Goal: Task Accomplishment & Management: Manage account settings

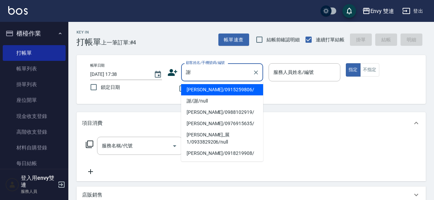
click at [230, 92] on li "[PERSON_NAME]/0915259806/" at bounding box center [222, 89] width 82 height 11
type input "[PERSON_NAME]/0915259806/"
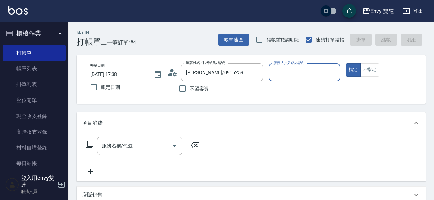
type input "Zoe-9"
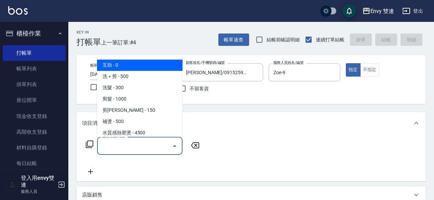
click at [151, 149] on input "服務名稱/代號" at bounding box center [134, 146] width 69 height 12
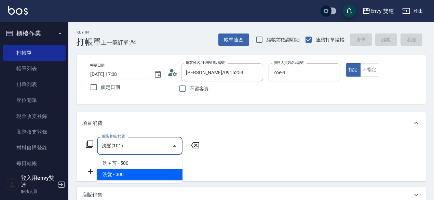
type input "洗髮(101)"
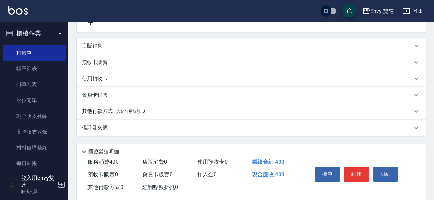
scroll to position [162, 0]
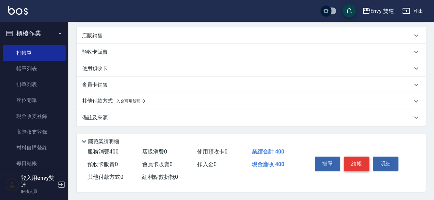
type input "400"
click at [353, 158] on button "結帳" at bounding box center [357, 164] width 26 height 14
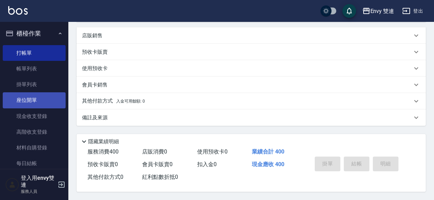
type input "[DATE] 19:14"
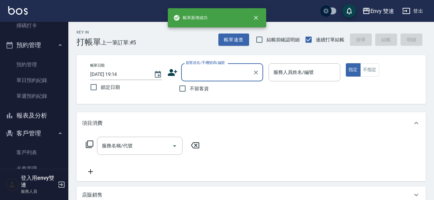
scroll to position [177, 0]
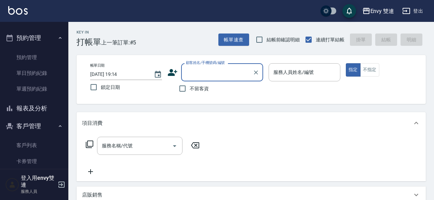
click at [32, 104] on button "報表及分析" at bounding box center [34, 108] width 63 height 18
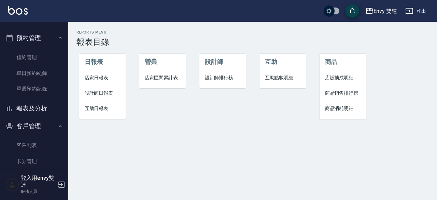
click at [95, 92] on span "設計師日報表" at bounding box center [103, 93] width 36 height 7
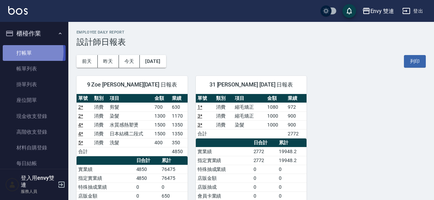
click at [18, 51] on link "打帳單" at bounding box center [34, 53] width 63 height 16
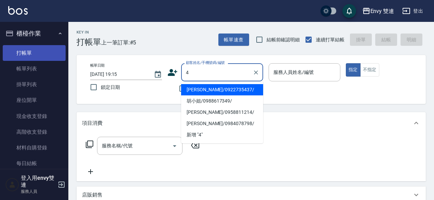
type input "[PERSON_NAME]/0922735437/"
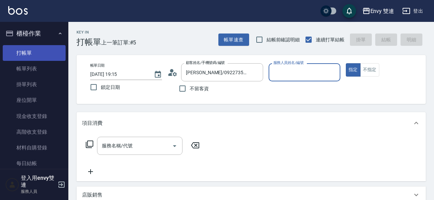
click at [346, 63] on button "指定" at bounding box center [353, 69] width 15 height 13
type button "true"
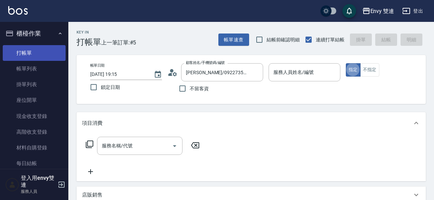
type input "Zoe-9"
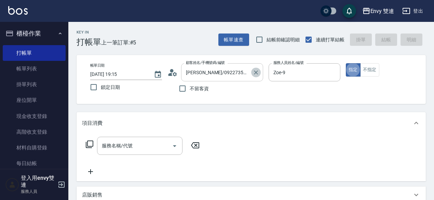
click at [255, 70] on icon "Clear" at bounding box center [256, 72] width 7 height 7
click at [186, 86] on input "不留客資" at bounding box center [182, 88] width 14 height 14
checkbox input "true"
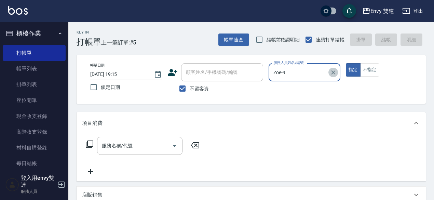
click at [335, 75] on icon "Clear" at bounding box center [333, 72] width 7 height 7
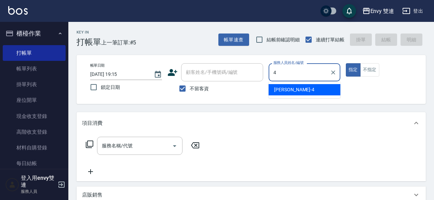
type input "[PERSON_NAME]-4"
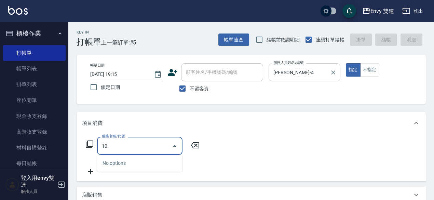
type input "1"
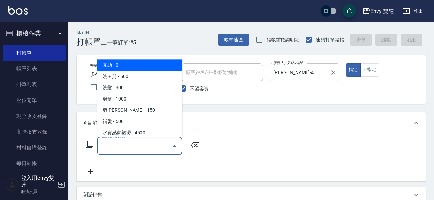
type input "1"
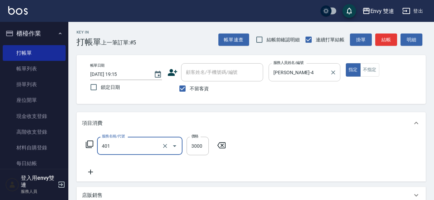
type input "染髮(401)"
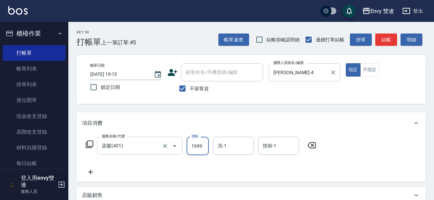
type input "1699"
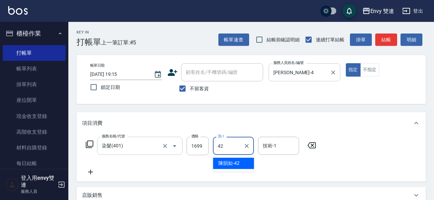
type input "陳韻如-42"
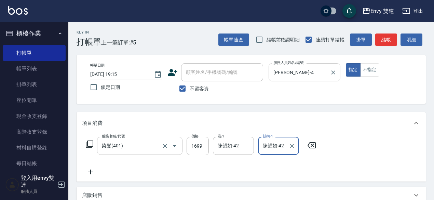
type input "陳韻如-42"
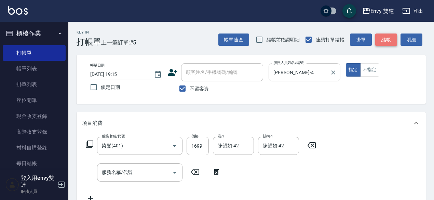
click at [386, 39] on button "結帳" at bounding box center [386, 39] width 22 height 13
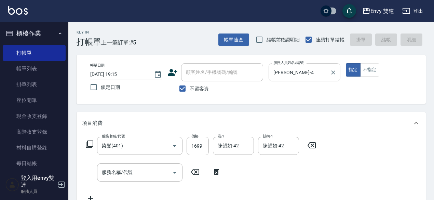
type input "[DATE] 19:25"
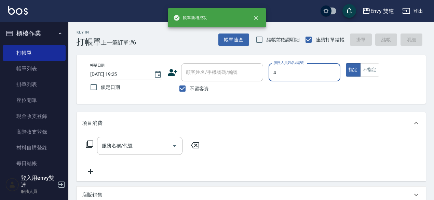
type input "[PERSON_NAME]-4"
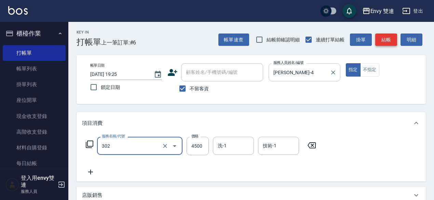
type input "水質感熱塑燙(302)"
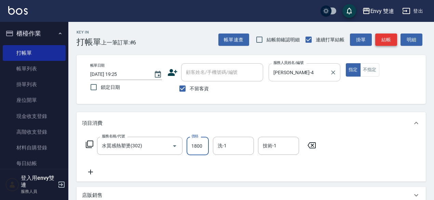
type input "1800"
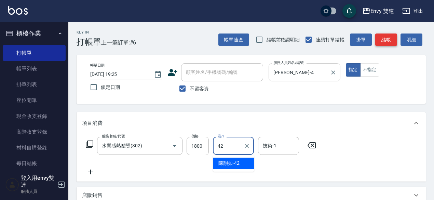
type input "陳韻如-42"
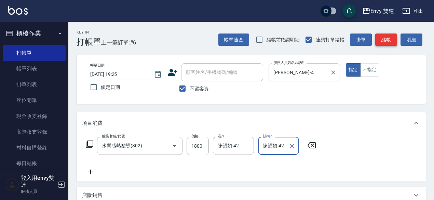
type input "陳韻如-42"
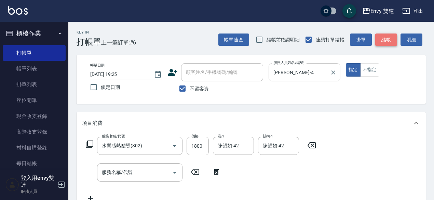
click at [386, 39] on button "結帳" at bounding box center [386, 39] width 22 height 13
click at [386, 39] on div "帳單速查 結帳前確認明細 連續打單結帳 掛單 結帳 明細" at bounding box center [321, 39] width 207 height 14
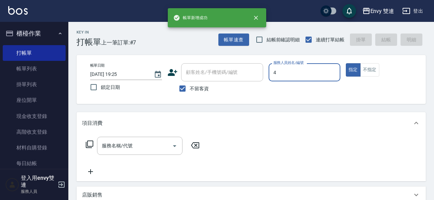
type input "[PERSON_NAME]-4"
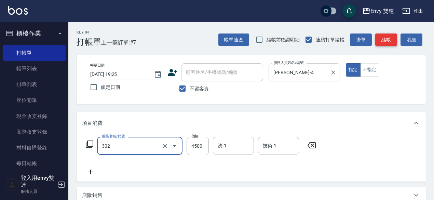
type input "水質感熱塑燙(302)"
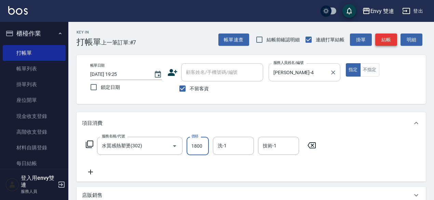
type input "1800"
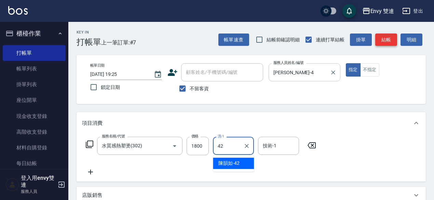
type input "陳韻如-42"
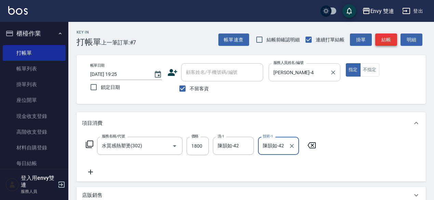
type input "陳韻如-42"
click at [386, 39] on button "結帳" at bounding box center [386, 39] width 22 height 13
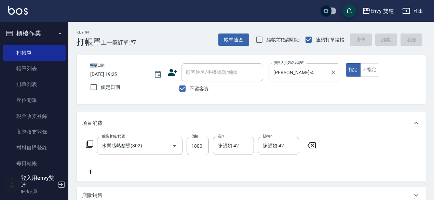
click at [386, 39] on div "帳單速查 結帳前確認明細 連續打單結帳 掛單 結帳 明細" at bounding box center [321, 39] width 207 height 14
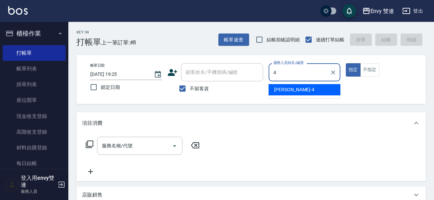
type input "[PERSON_NAME]-4"
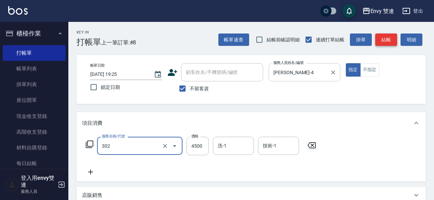
type input "水質感熱塑燙(302)"
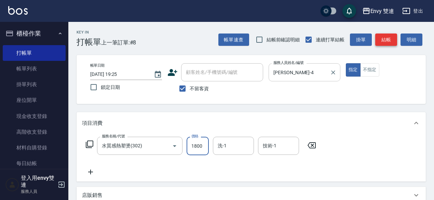
type input "1800"
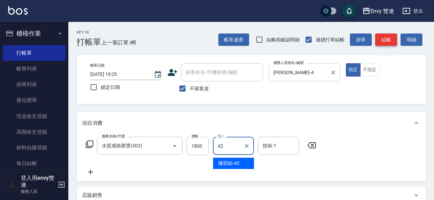
type input "陳韻如-42"
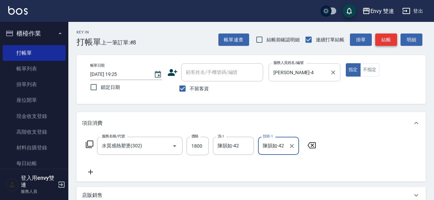
type input "陳韻如-42"
click at [386, 39] on button "結帳" at bounding box center [386, 39] width 22 height 13
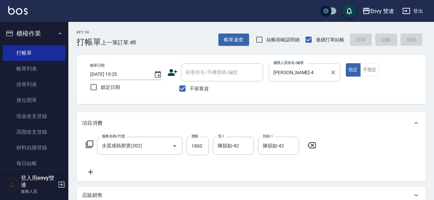
type input "[DATE] 19:26"
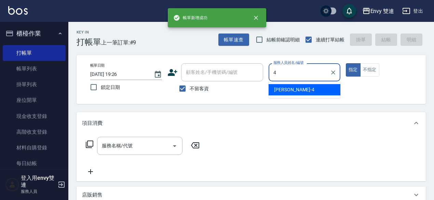
type input "[PERSON_NAME]-4"
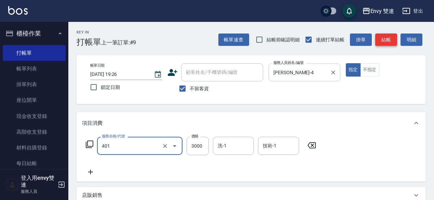
type input "染髮(401)"
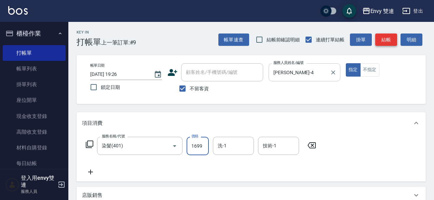
type input "1699"
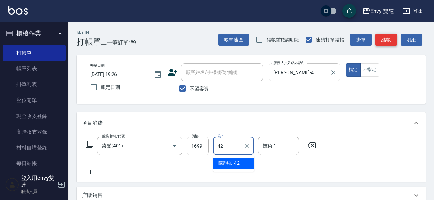
type input "陳韻如-42"
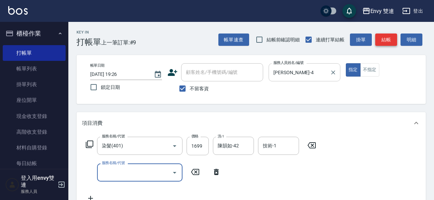
type input "2"
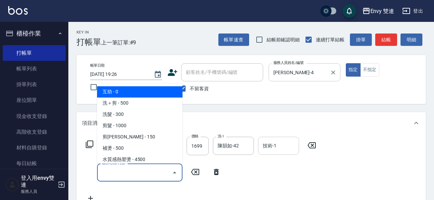
click at [279, 148] on input "技術-1" at bounding box center [278, 146] width 35 height 12
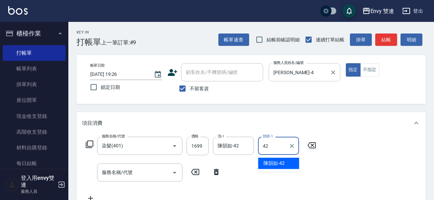
type input "陳韻如-42"
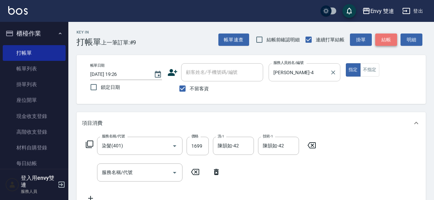
click at [391, 40] on button "結帳" at bounding box center [386, 39] width 22 height 13
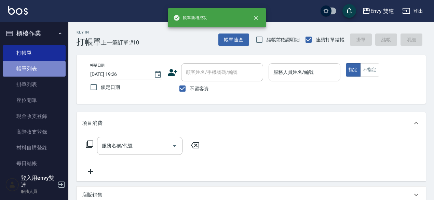
click at [47, 68] on link "帳單列表" at bounding box center [34, 69] width 63 height 16
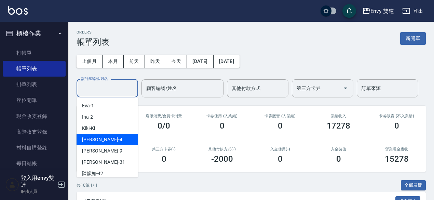
drag, startPoint x: 104, startPoint y: 90, endPoint x: 104, endPoint y: 135, distance: 44.4
click at [104, 135] on div "[PERSON_NAME] -4" at bounding box center [108, 139] width 62 height 11
type input "[PERSON_NAME]-4"
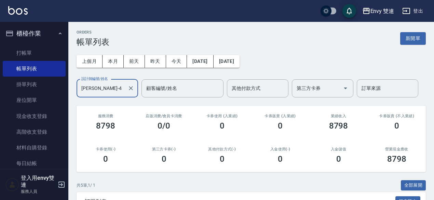
scroll to position [140, 0]
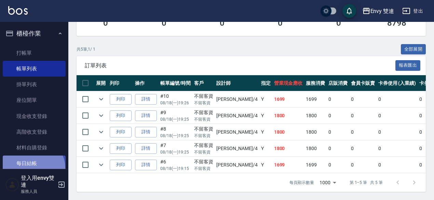
click at [32, 168] on link "每日結帳" at bounding box center [34, 163] width 63 height 16
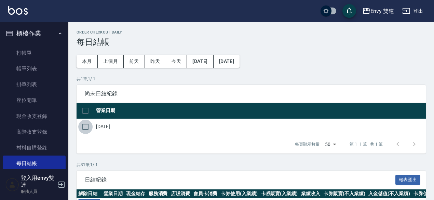
click at [86, 126] on input "checkbox" at bounding box center [85, 127] width 14 height 14
checkbox input "true"
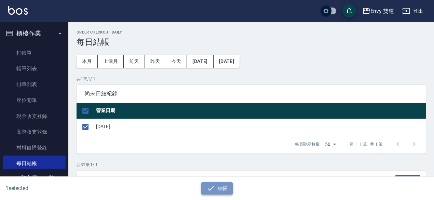
click at [210, 189] on icon "button" at bounding box center [211, 188] width 8 height 8
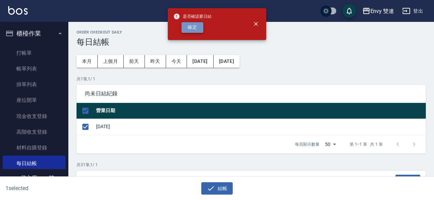
click at [198, 24] on button "確定" at bounding box center [192, 27] width 22 height 11
checkbox input "false"
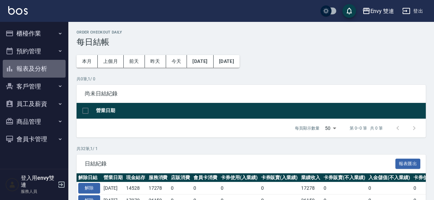
click at [31, 69] on button "報表及分析" at bounding box center [34, 69] width 63 height 18
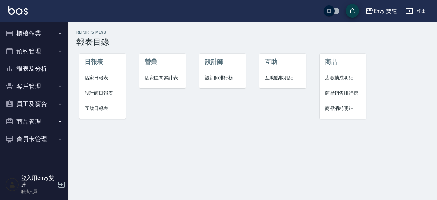
click at [99, 75] on span "店家日報表" at bounding box center [103, 77] width 36 height 7
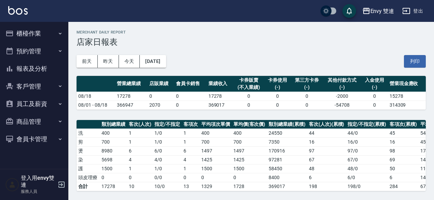
scroll to position [191, 0]
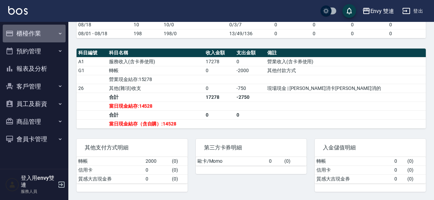
click at [37, 33] on button "櫃檯作業" at bounding box center [34, 34] width 63 height 18
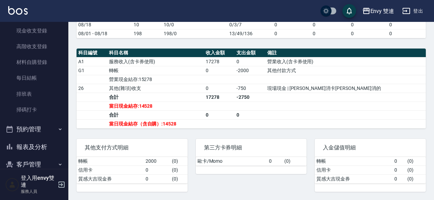
scroll to position [87, 0]
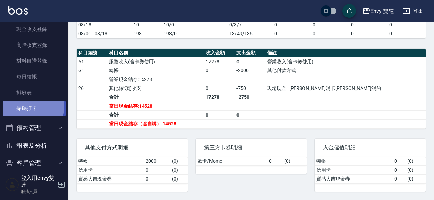
click at [29, 106] on link "掃碼打卡" at bounding box center [34, 108] width 63 height 16
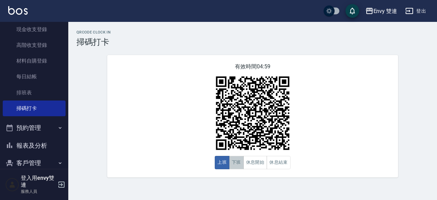
click at [234, 162] on button "下班" at bounding box center [236, 162] width 15 height 13
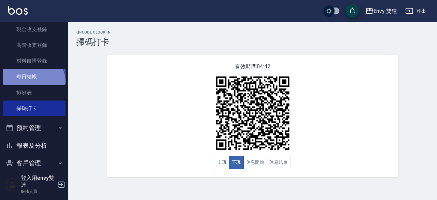
click at [29, 84] on link "每日結帳" at bounding box center [34, 77] width 63 height 16
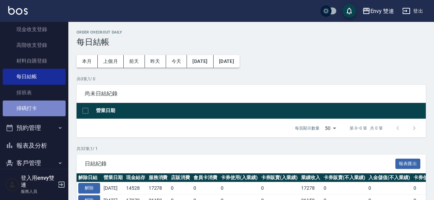
click at [38, 111] on link "掃碼打卡" at bounding box center [34, 108] width 63 height 16
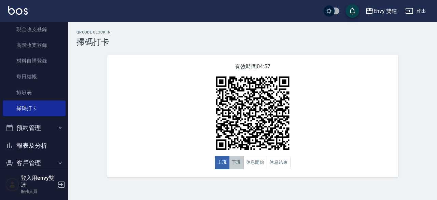
click at [234, 161] on button "下班" at bounding box center [236, 162] width 15 height 13
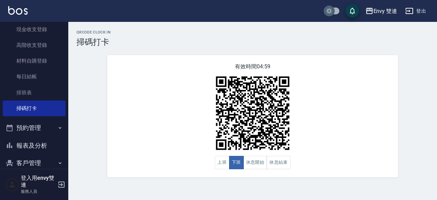
click at [331, 9] on input "checkbox" at bounding box center [329, 10] width 33 height 11
checkbox input "true"
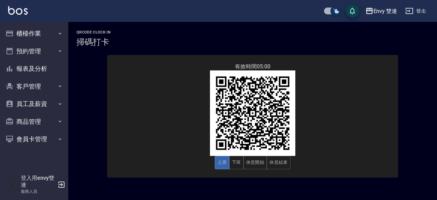
click at [331, 9] on input "checkbox" at bounding box center [336, 10] width 33 height 11
checkbox input "false"
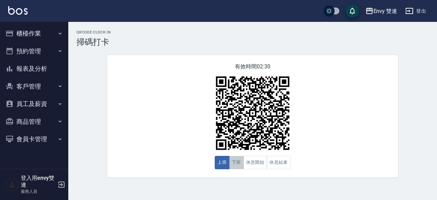
click at [235, 162] on button "下班" at bounding box center [236, 162] width 15 height 13
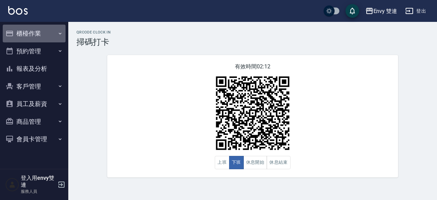
click at [29, 30] on button "櫃檯作業" at bounding box center [34, 34] width 63 height 18
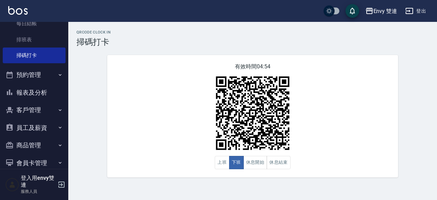
scroll to position [150, 0]
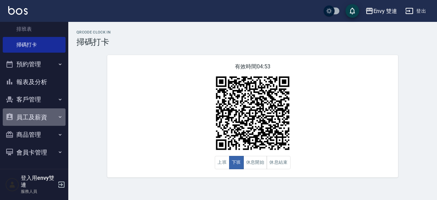
click at [38, 113] on button "員工及薪資" at bounding box center [34, 117] width 63 height 18
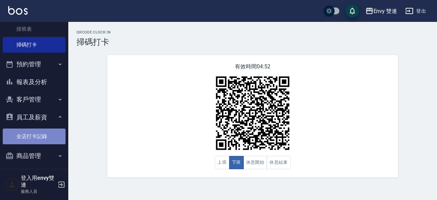
click at [37, 139] on link "全店打卡記錄" at bounding box center [34, 136] width 63 height 16
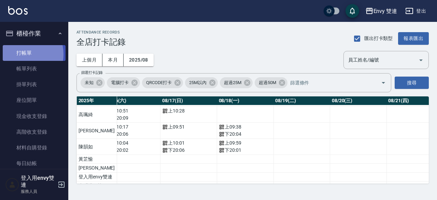
click at [23, 54] on link "打帳單" at bounding box center [34, 53] width 63 height 16
